Goal: Transaction & Acquisition: Purchase product/service

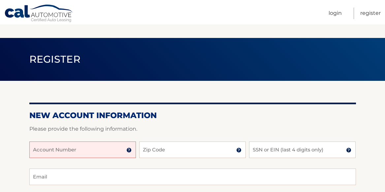
scroll to position [33, 0]
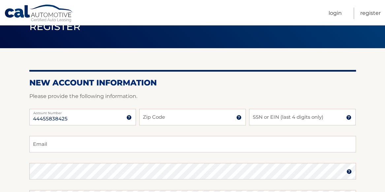
type input "44455838425"
click at [175, 113] on input "Zip Code" at bounding box center [192, 117] width 106 height 16
type input "07004"
click at [331, 114] on input "SSN or EIN (last 4 digits only)" at bounding box center [302, 117] width 106 height 16
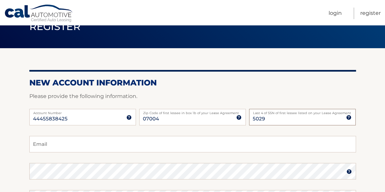
type input "5029"
click at [99, 146] on input "Email" at bounding box center [192, 144] width 326 height 16
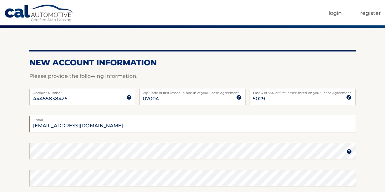
scroll to position [66, 0]
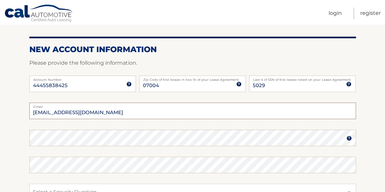
type input "linastorn@comcast.net"
click at [349, 138] on img at bounding box center [348, 137] width 5 height 5
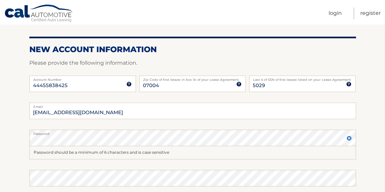
click at [347, 138] on img at bounding box center [348, 137] width 5 height 5
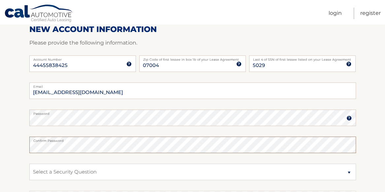
scroll to position [99, 0]
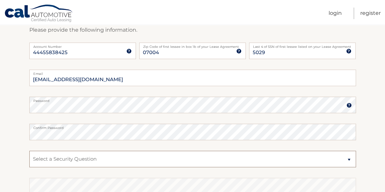
click at [176, 160] on select "Select a Security Question What was the name of your elementary school? What is…" at bounding box center [192, 159] width 326 height 16
select select "2"
click at [29, 151] on select "Select a Security Question What was the name of your elementary school? What is…" at bounding box center [192, 159] width 326 height 16
click at [128, 162] on select "Select a Security Question What was the name of your elementary school? What is…" at bounding box center [192, 159] width 326 height 16
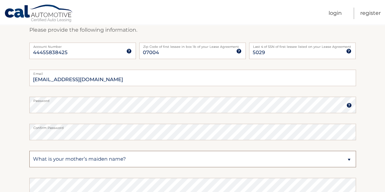
scroll to position [132, 0]
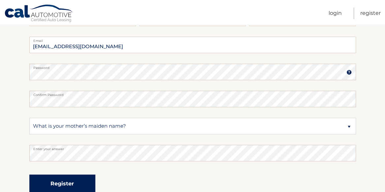
click at [61, 183] on button "Register" at bounding box center [62, 183] width 66 height 18
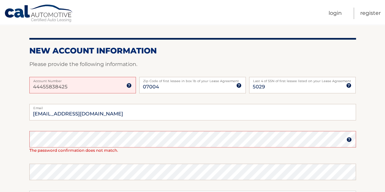
scroll to position [99, 0]
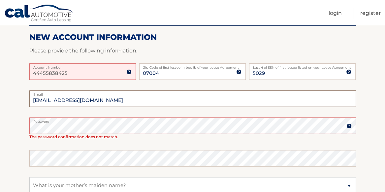
drag, startPoint x: 124, startPoint y: 104, endPoint x: 94, endPoint y: 107, distance: 30.1
click at [123, 104] on input "linastorn@comcast.net" at bounding box center [192, 98] width 326 height 16
click at [349, 124] on img at bounding box center [348, 125] width 5 height 5
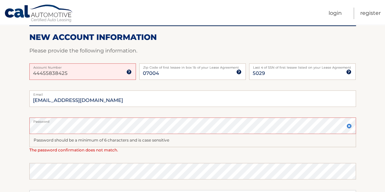
click at [175, 144] on div "Password should be a minimum of 6 characters and is case sensitive" at bounding box center [192, 140] width 326 height 13
click at [349, 126] on img at bounding box center [348, 125] width 5 height 5
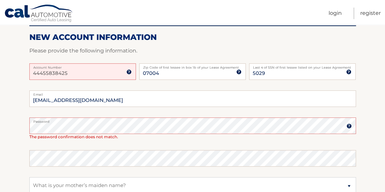
click at [240, 167] on fieldset "linastorn@comcast.net Email Password Password should be a minimum of 6 characte…" at bounding box center [192, 177] width 326 height 175
click at [349, 124] on img at bounding box center [348, 125] width 5 height 5
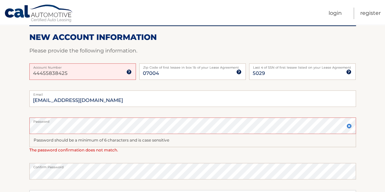
click at [12, 120] on section "One or more fields have an error. New Account Information Please provide the fo…" at bounding box center [192, 130] width 385 height 297
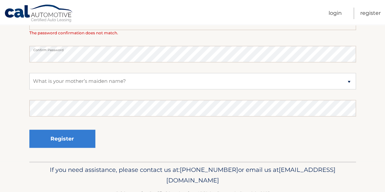
scroll to position [231, 0]
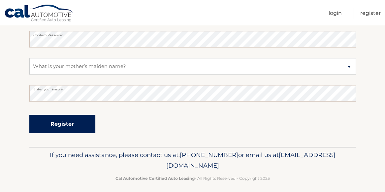
click at [74, 129] on button "Register" at bounding box center [62, 124] width 66 height 18
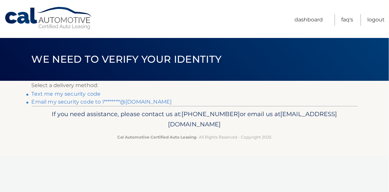
click at [67, 92] on link "Text me my security code" at bounding box center [66, 94] width 69 height 6
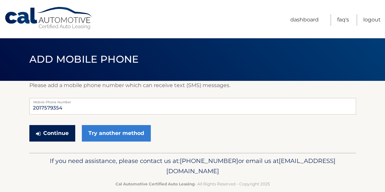
click at [64, 134] on button "Continue" at bounding box center [52, 133] width 46 height 16
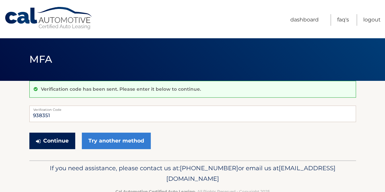
type input "938351"
click at [56, 138] on button "Continue" at bounding box center [52, 141] width 46 height 16
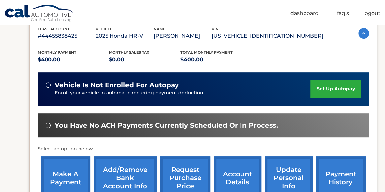
scroll to position [132, 0]
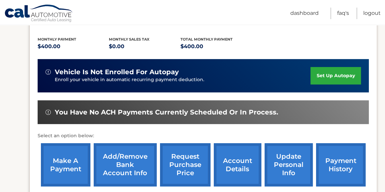
click at [343, 73] on link "set up autopay" at bounding box center [335, 75] width 50 height 17
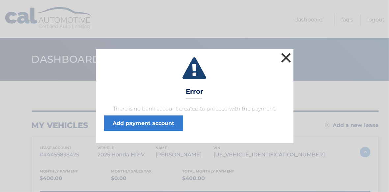
click at [287, 59] on button "×" at bounding box center [286, 57] width 13 height 13
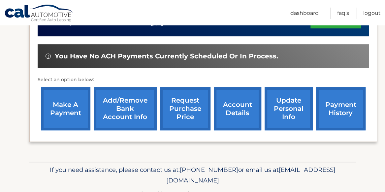
scroll to position [198, 0]
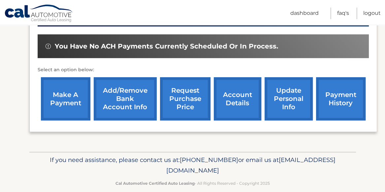
click at [133, 91] on link "Add/Remove bank account info" at bounding box center [125, 98] width 63 height 43
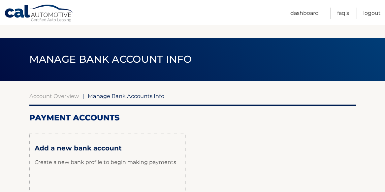
scroll to position [66, 0]
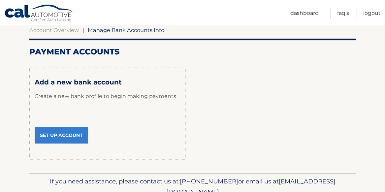
click at [71, 134] on link "Set Up Account" at bounding box center [61, 135] width 53 height 16
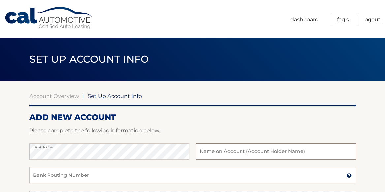
click at [247, 153] on input "text" at bounding box center [275, 151] width 160 height 16
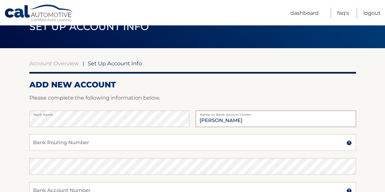
type input "[PERSON_NAME]"
click at [113, 141] on input "Bank Routing Number" at bounding box center [192, 142] width 326 height 16
type input "031201360"
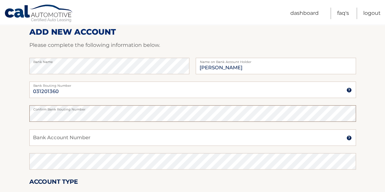
scroll to position [99, 0]
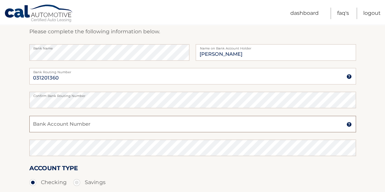
click at [89, 129] on input "Bank Account Number" at bounding box center [192, 124] width 326 height 16
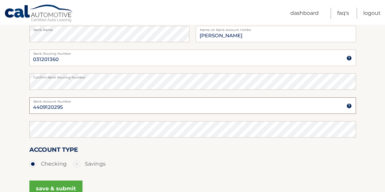
scroll to position [132, 0]
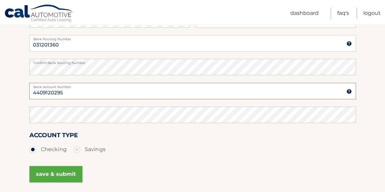
type input "4409120295"
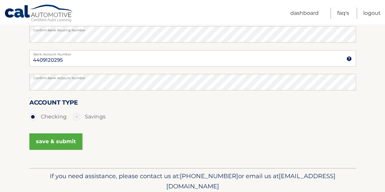
click at [54, 141] on button "save & submit" at bounding box center [55, 141] width 53 height 16
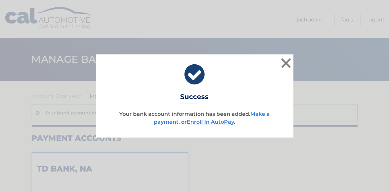
click at [168, 123] on link "Make a payment" at bounding box center [212, 118] width 116 height 14
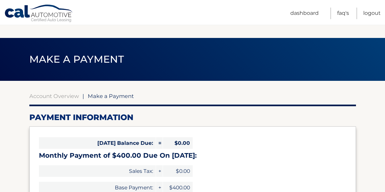
select select "OTNjMjg0ZGItYTRjMC00ODQzLThlMjQtZDgyNjg2ZmFjMWI4"
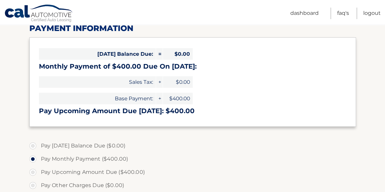
scroll to position [99, 0]
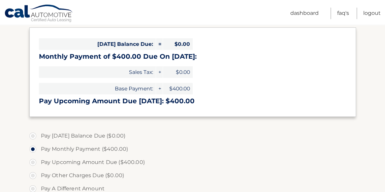
click at [31, 164] on label "Pay Upcoming Amount Due ($400.00)" at bounding box center [192, 162] width 326 height 13
click at [32, 164] on input "Pay Upcoming Amount Due ($400.00)" at bounding box center [35, 161] width 7 height 11
radio input "true"
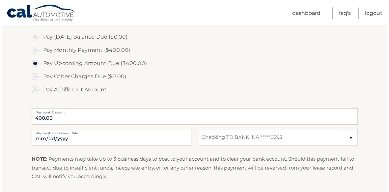
scroll to position [231, 0]
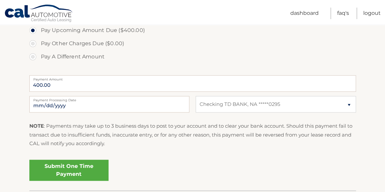
click at [77, 165] on link "Submit One Time Payment" at bounding box center [68, 170] width 79 height 21
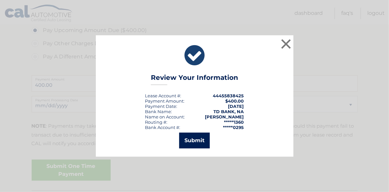
click at [198, 137] on button "Submit" at bounding box center [194, 141] width 31 height 16
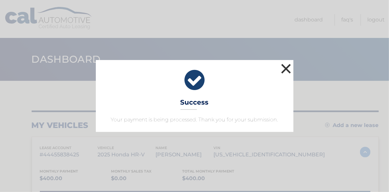
click at [284, 67] on button "×" at bounding box center [286, 68] width 13 height 13
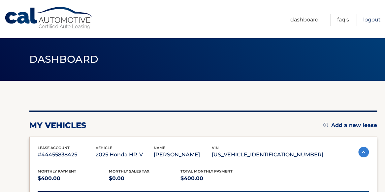
click at [368, 19] on link "Logout" at bounding box center [371, 20] width 17 height 12
